Goal: Entertainment & Leisure: Consume media (video, audio)

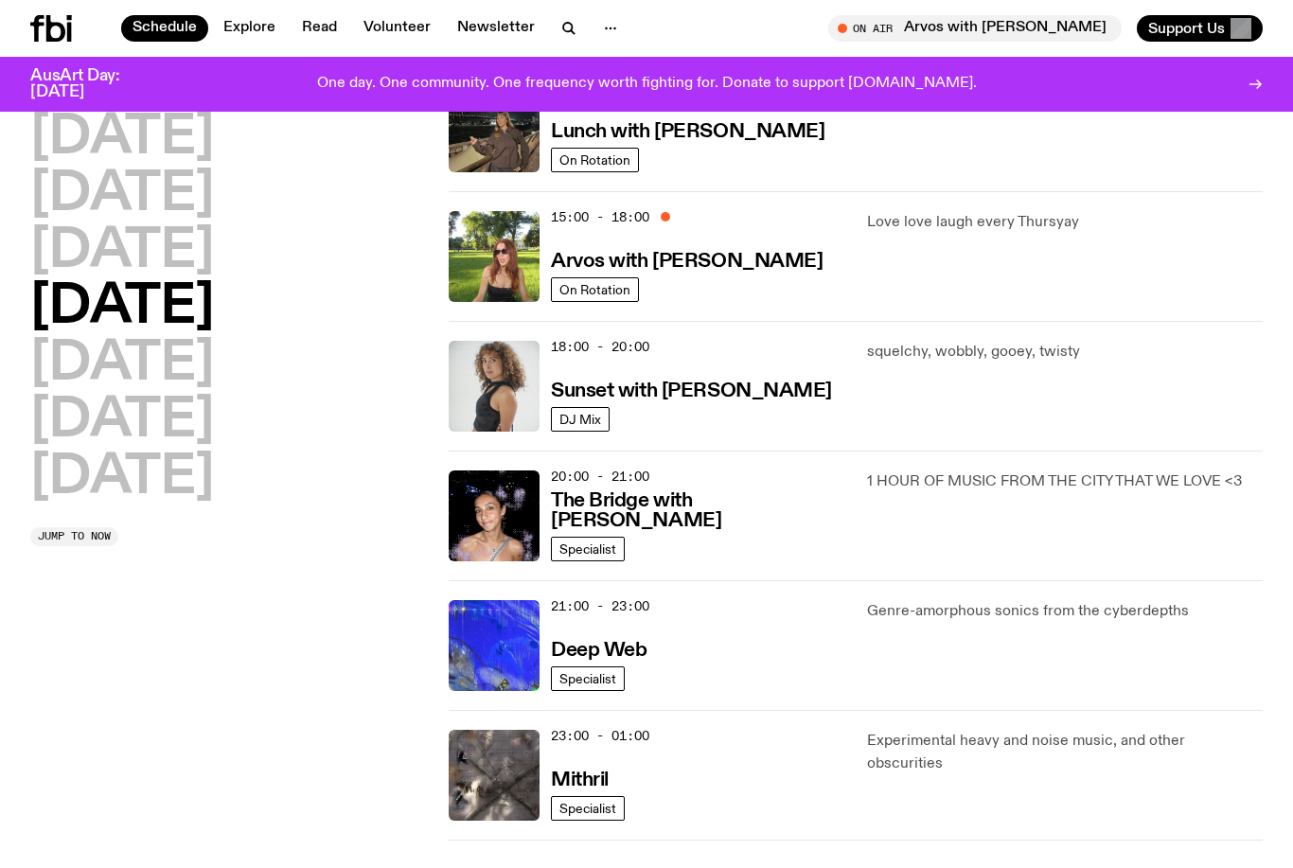
click at [734, 272] on h3 "Arvos with [PERSON_NAME]" at bounding box center [687, 262] width 272 height 20
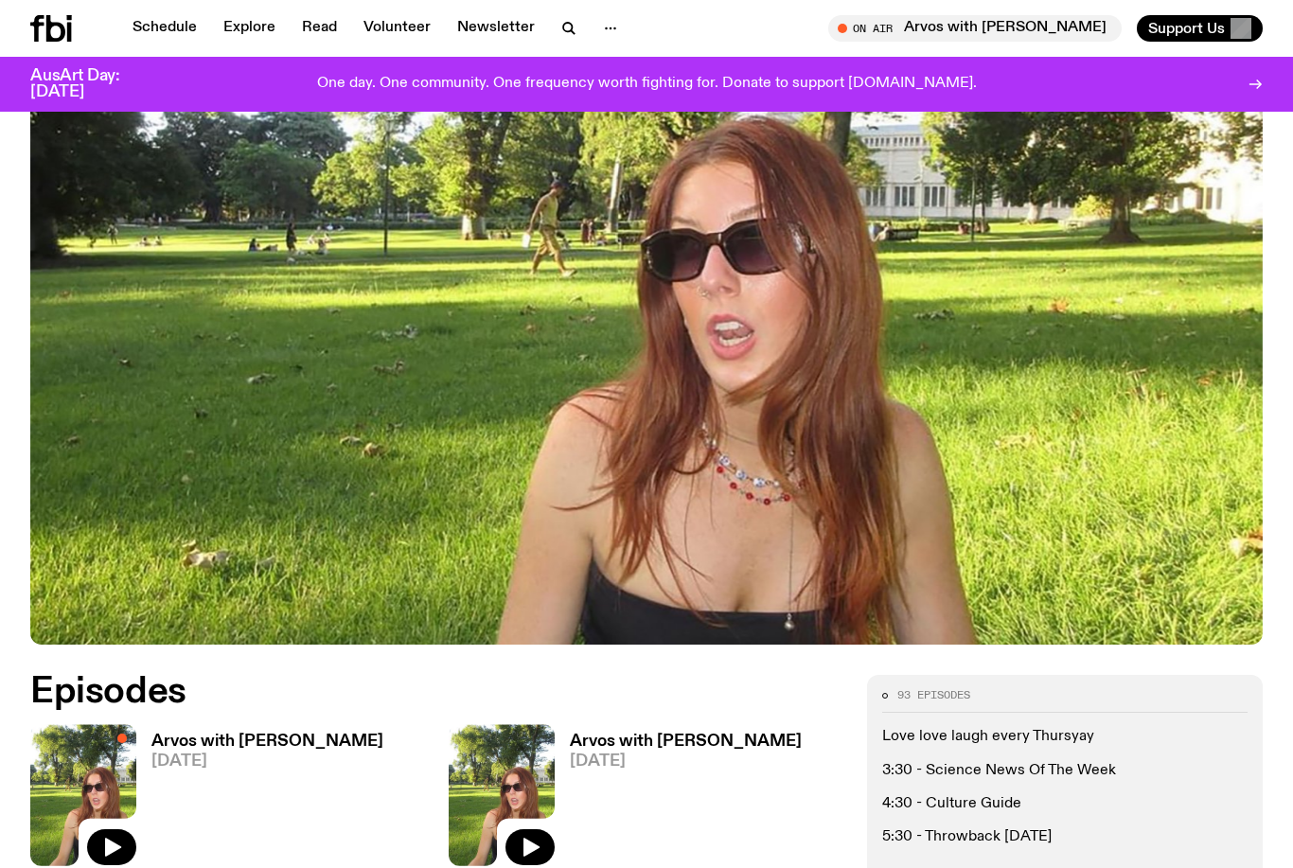
scroll to position [322, 0]
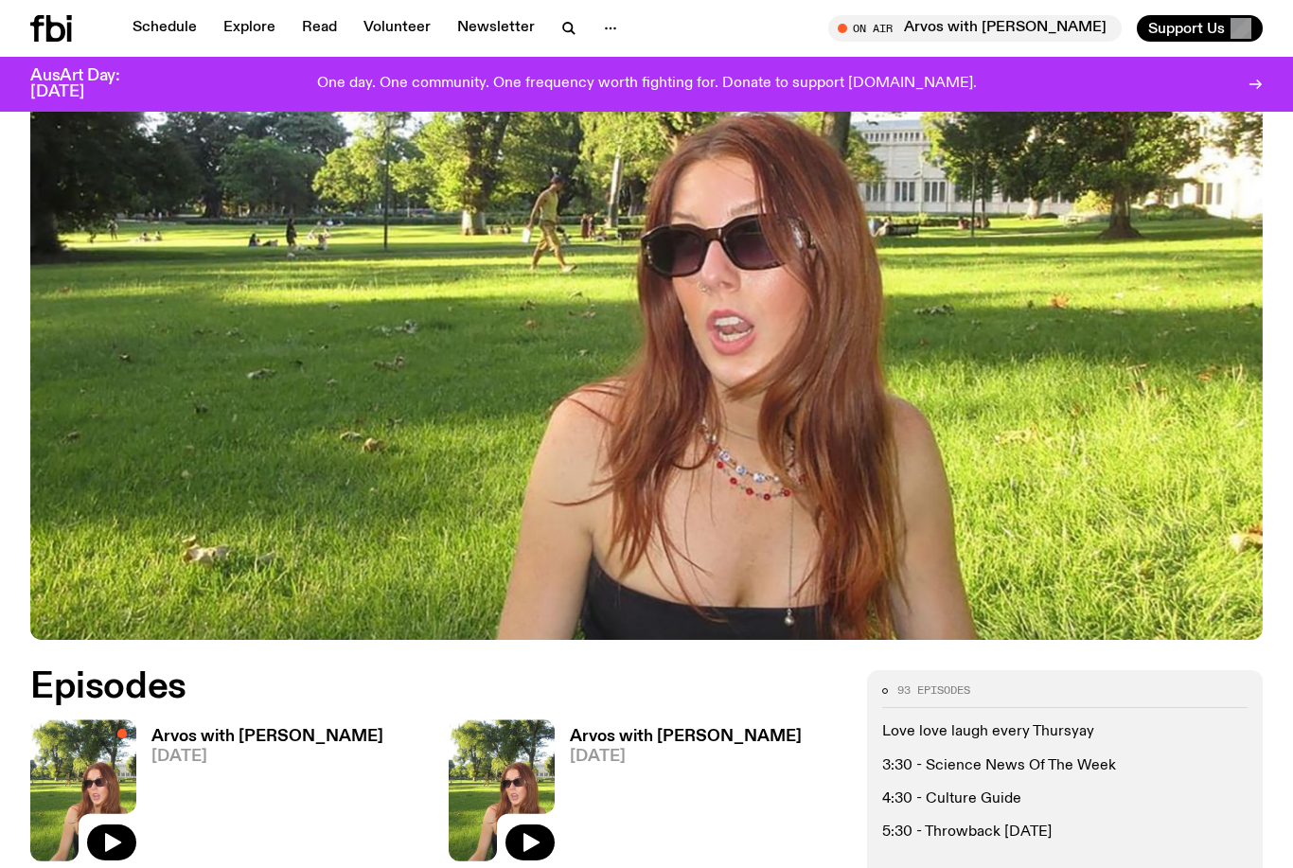
click at [704, 731] on h3 "Arvos with [PERSON_NAME]" at bounding box center [686, 737] width 232 height 16
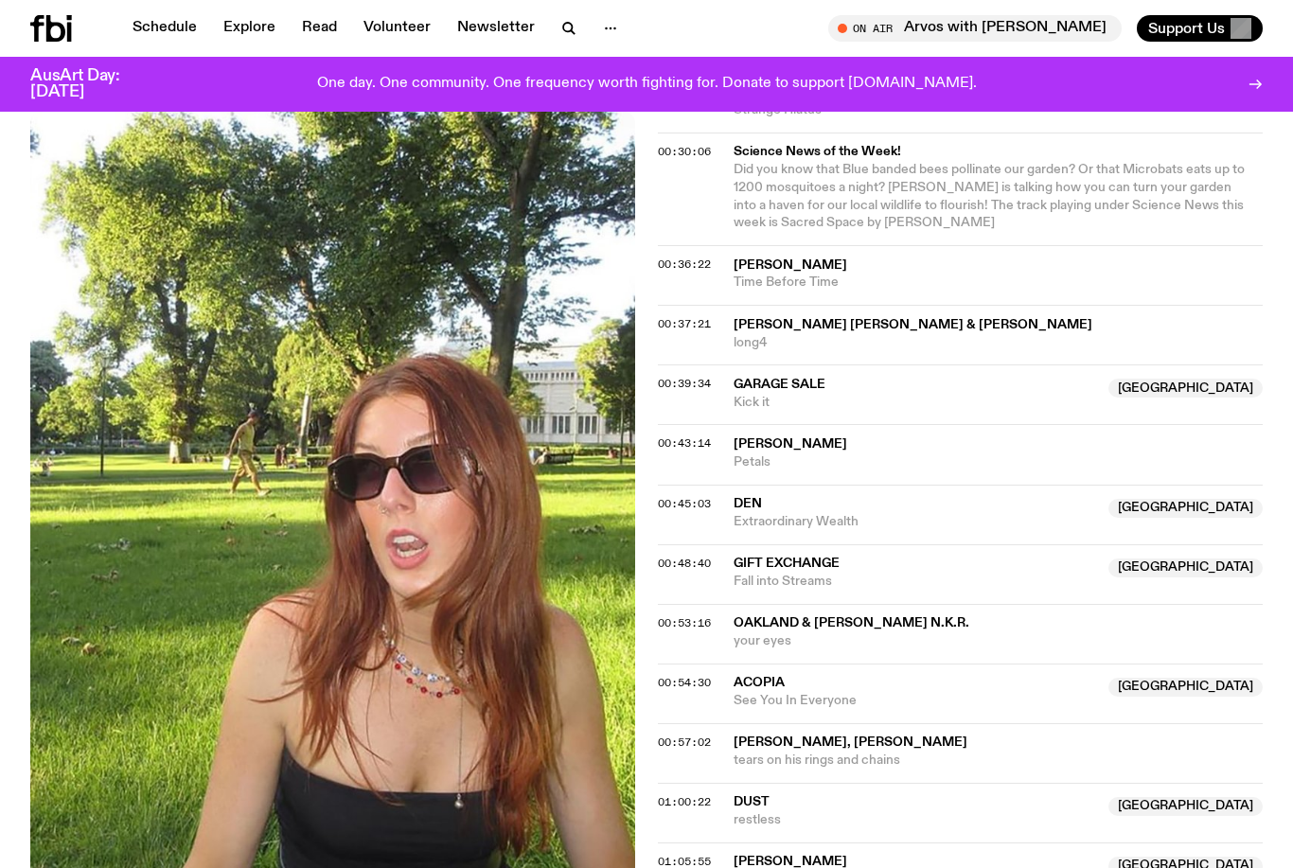
scroll to position [942, 0]
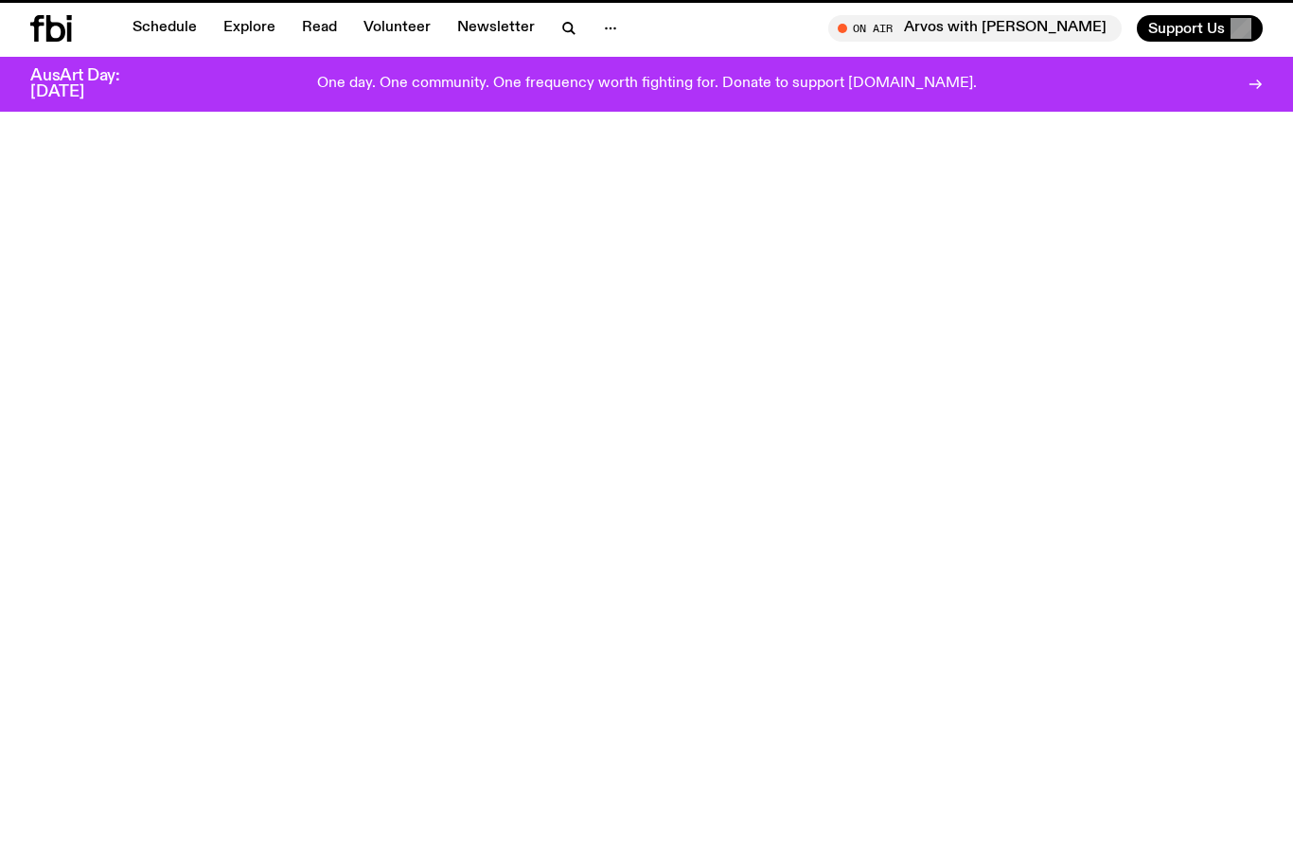
scroll to position [322, 0]
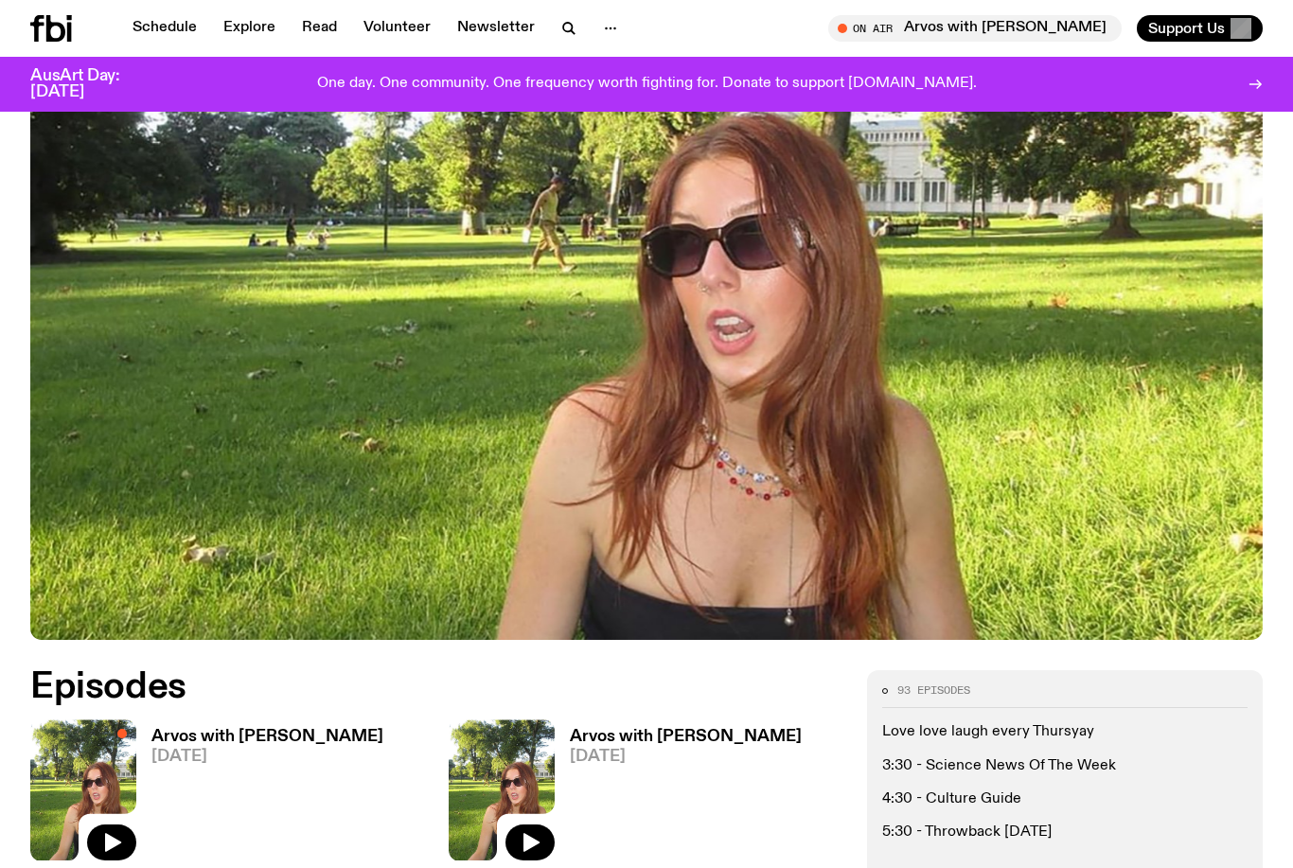
click at [302, 739] on h3 "Arvos with [PERSON_NAME]" at bounding box center [267, 737] width 232 height 16
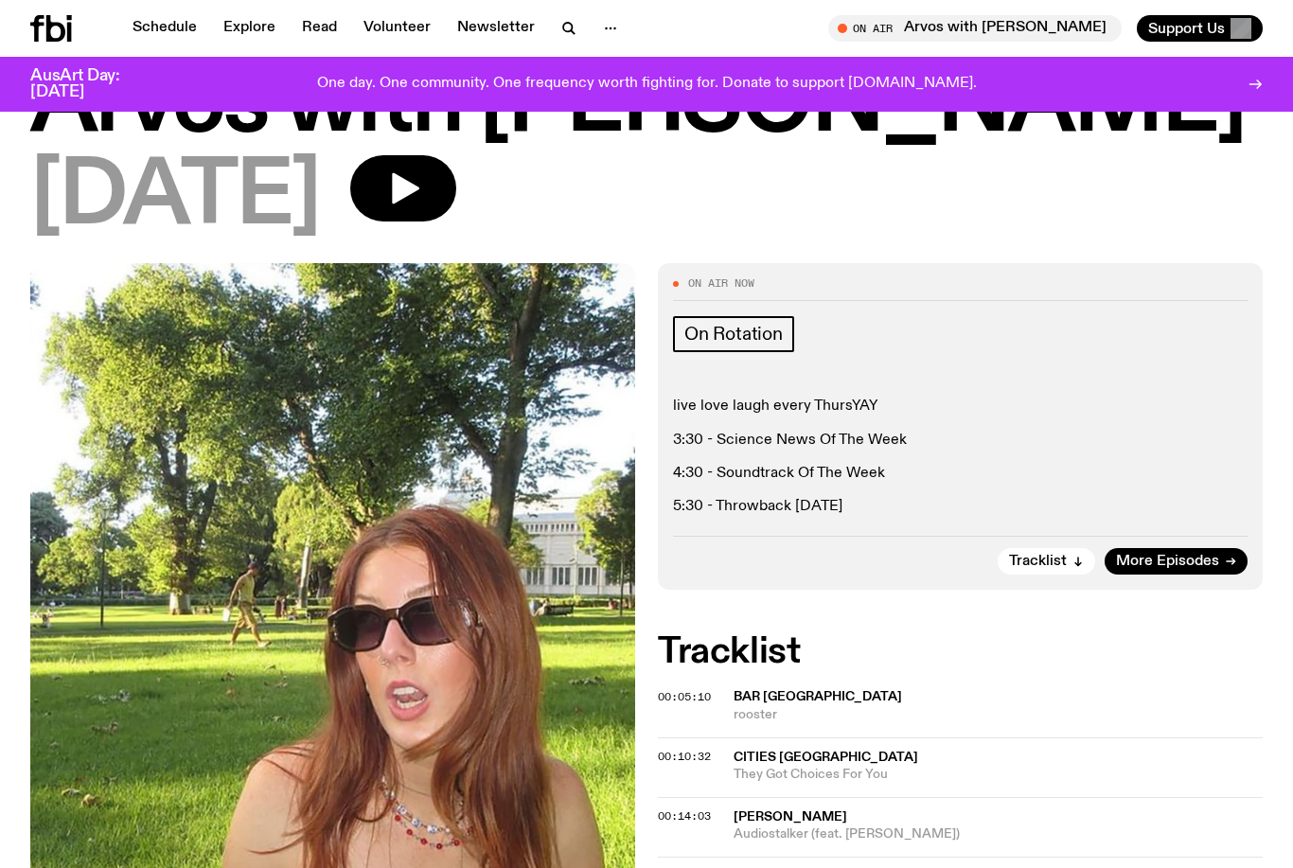
scroll to position [12, 0]
